Goal: Check status: Check status

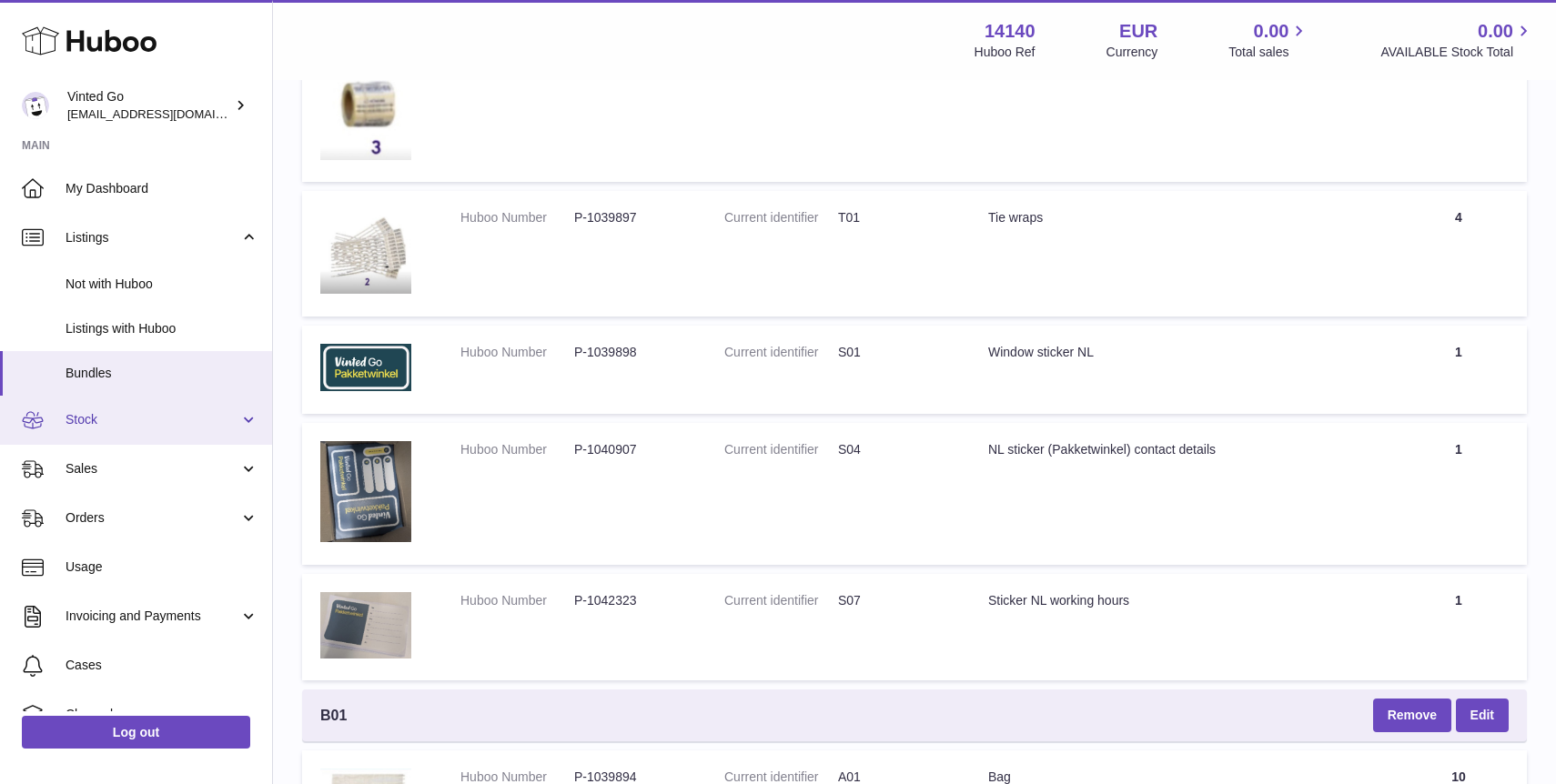
click at [146, 425] on span "Stock" at bounding box center [152, 420] width 174 height 17
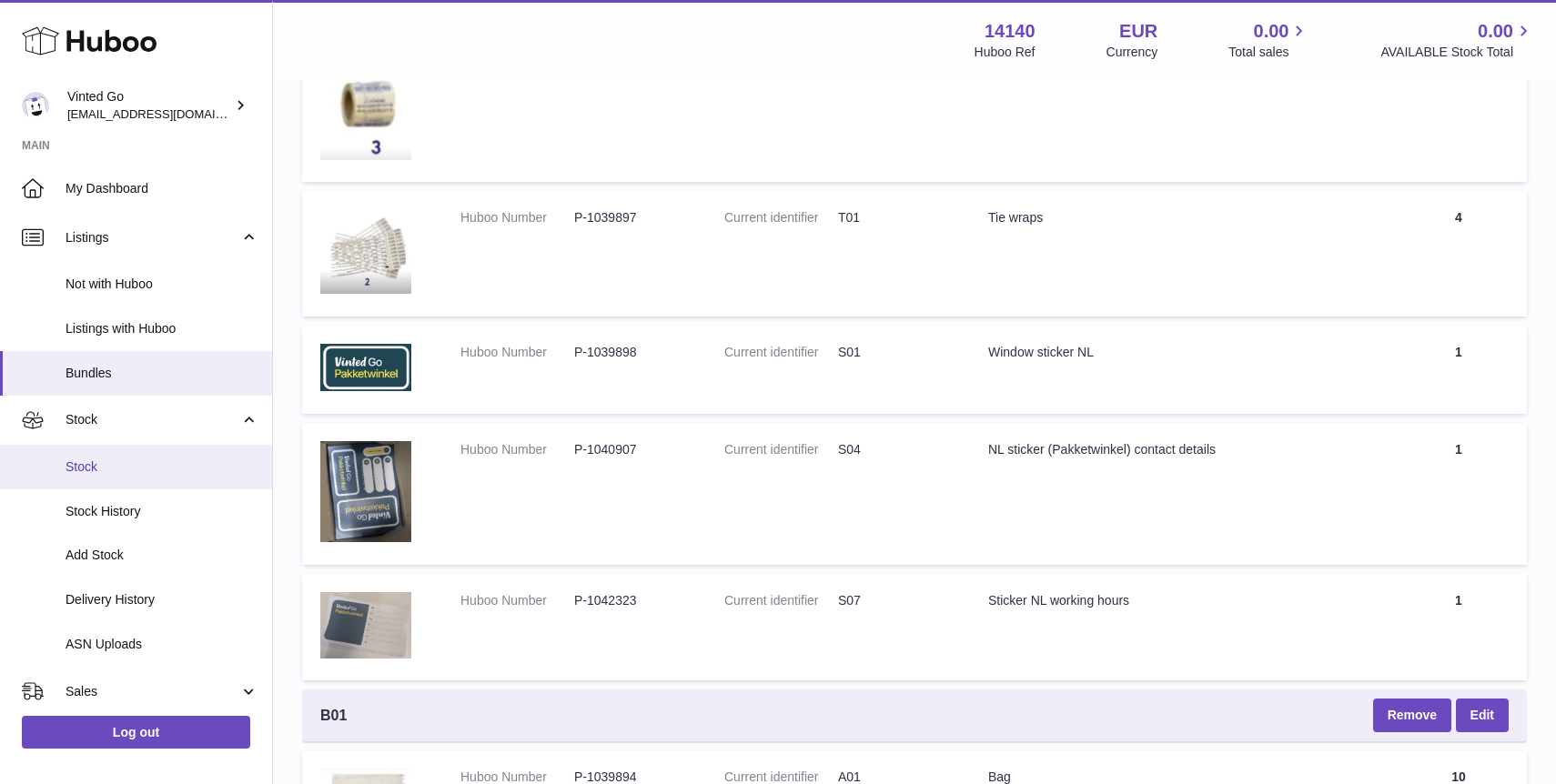
click at [137, 465] on span "Stock" at bounding box center [161, 467] width 192 height 17
click at [138, 464] on span "Stock" at bounding box center [161, 467] width 192 height 17
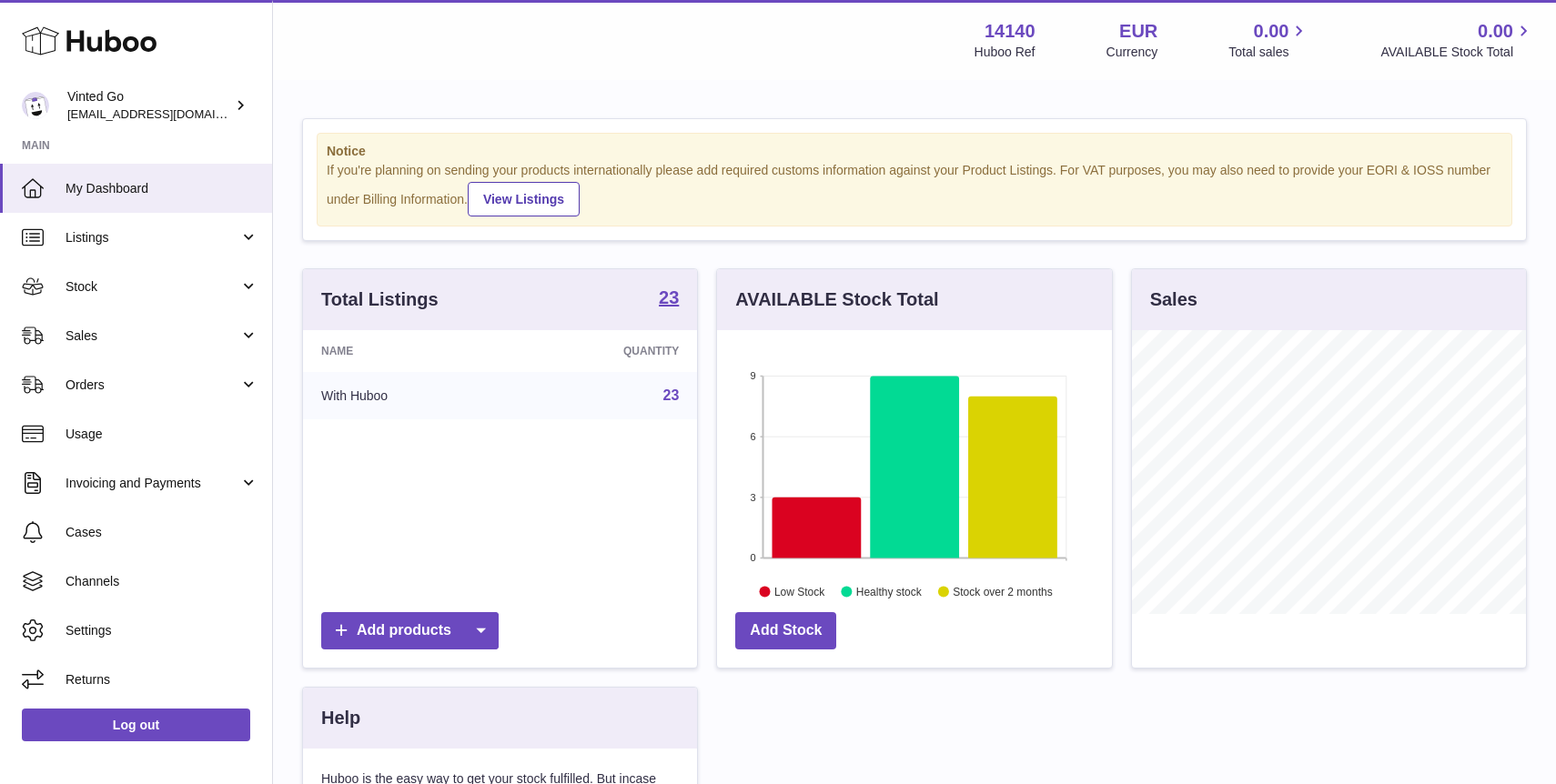
scroll to position [284, 393]
click at [93, 275] on link "Stock" at bounding box center [136, 287] width 272 height 49
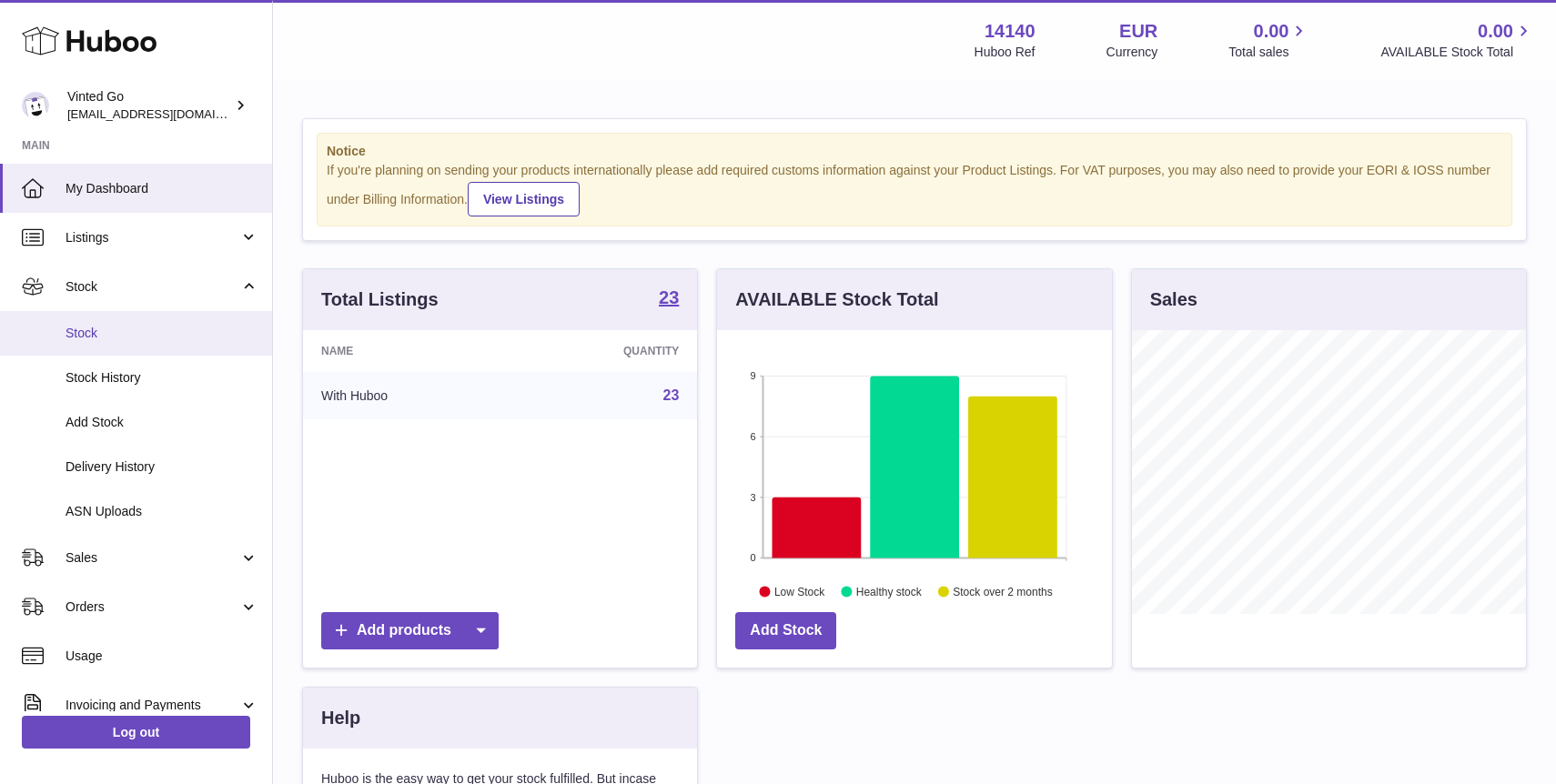
click at [100, 336] on span "Stock" at bounding box center [161, 333] width 192 height 17
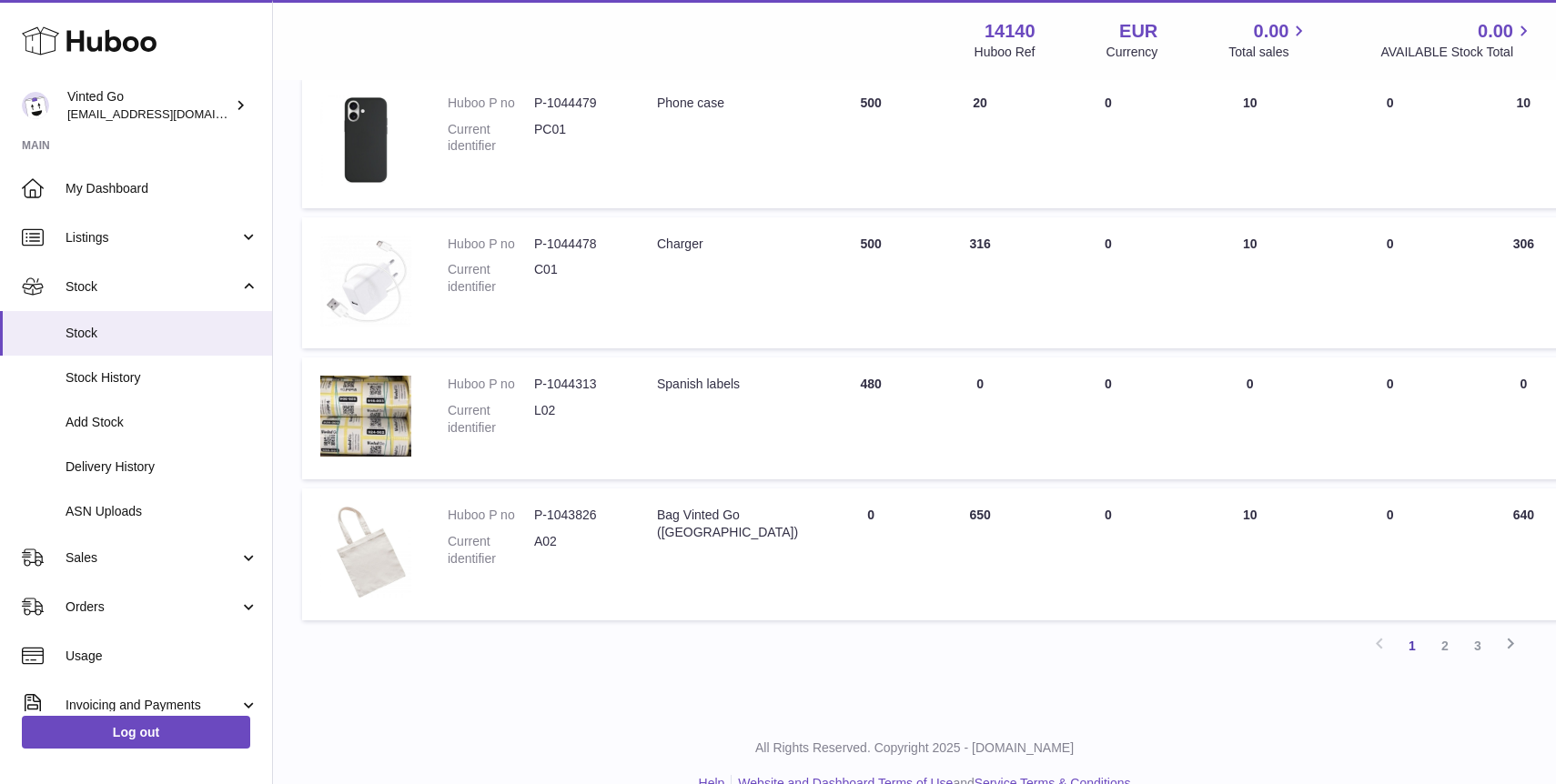
scroll to position [1064, 0]
